Goal: Task Accomplishment & Management: Manage account settings

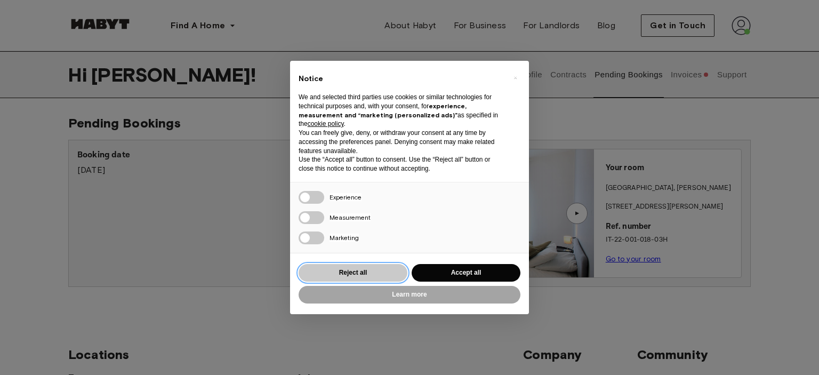
click at [380, 267] on button "Reject all" at bounding box center [352, 273] width 109 height 18
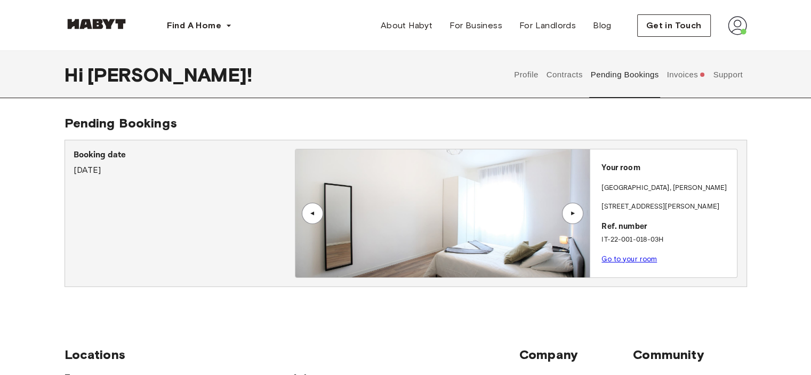
click at [671, 75] on button "Invoices" at bounding box center [685, 74] width 41 height 47
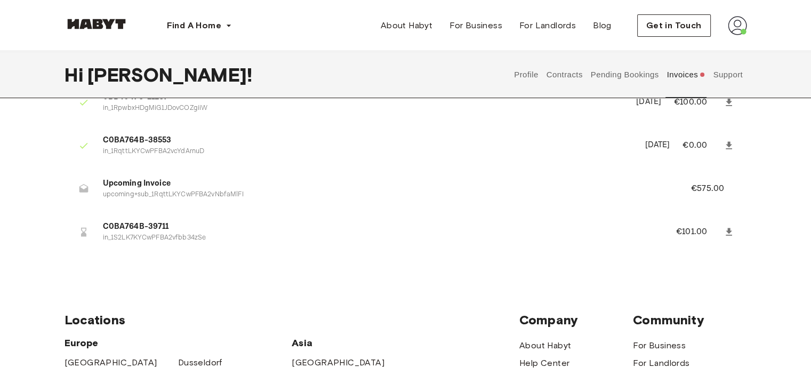
scroll to position [106, 0]
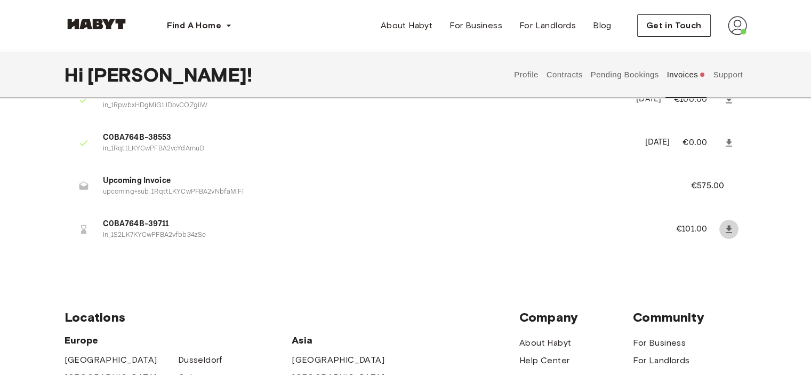
click at [731, 229] on icon at bounding box center [728, 229] width 11 height 11
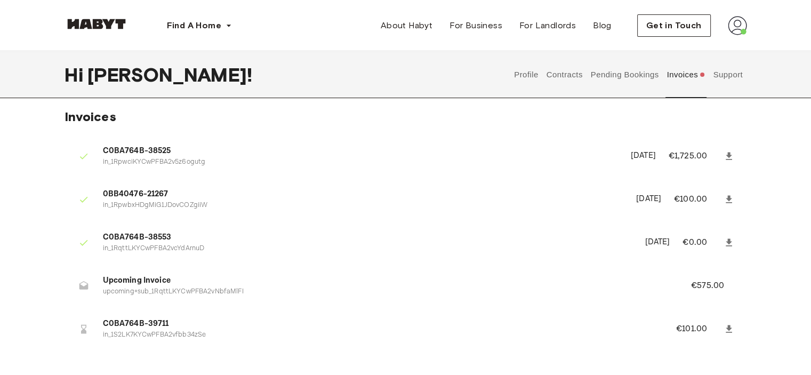
scroll to position [5, 0]
click at [159, 283] on span "Upcoming Invoice" at bounding box center [384, 282] width 562 height 12
click at [689, 74] on button "Invoices" at bounding box center [685, 74] width 41 height 47
click at [730, 38] on div "Find A Home Europe Amsterdam Berlin Frankfurt Hamburg Lisbon Madrid Milan Moden…" at bounding box center [405, 25] width 682 height 51
click at [742, 81] on button "Support" at bounding box center [728, 74] width 33 height 47
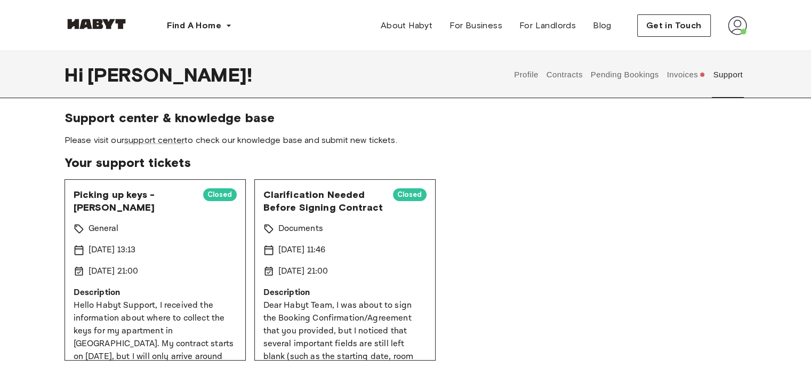
click at [672, 77] on button "Invoices" at bounding box center [685, 74] width 41 height 47
